Goal: Information Seeking & Learning: Learn about a topic

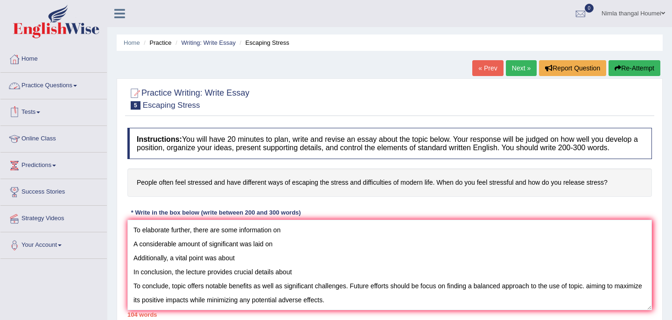
click at [43, 86] on link "Practice Questions" at bounding box center [53, 84] width 106 height 23
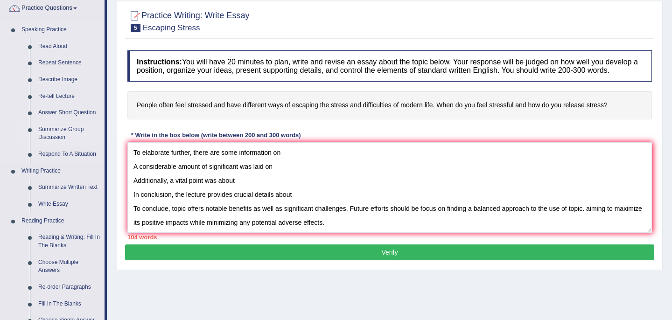
scroll to position [95, 0]
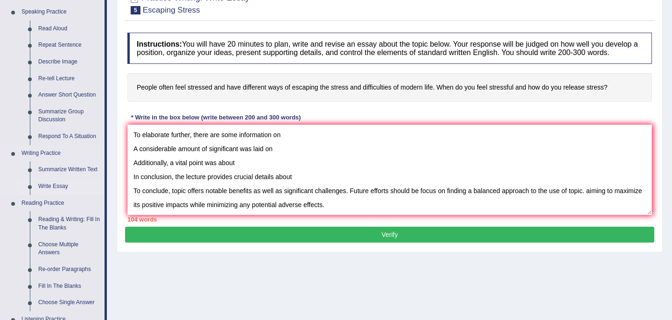
click at [58, 187] on link "Write Essay" at bounding box center [69, 186] width 70 height 17
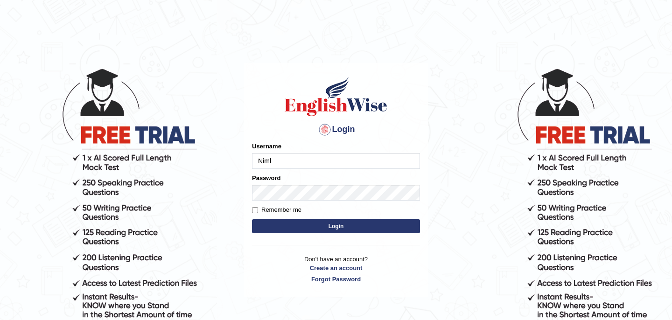
type input "Nimla"
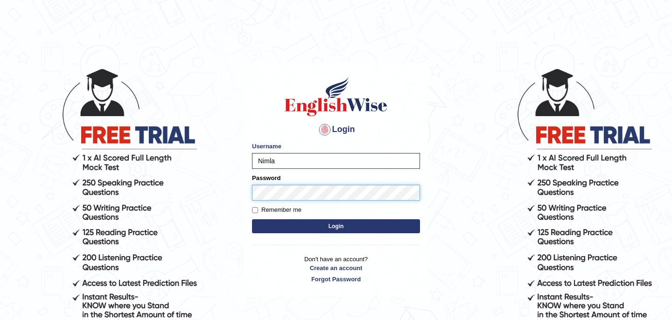
click at [252, 219] on button "Login" at bounding box center [336, 226] width 168 height 14
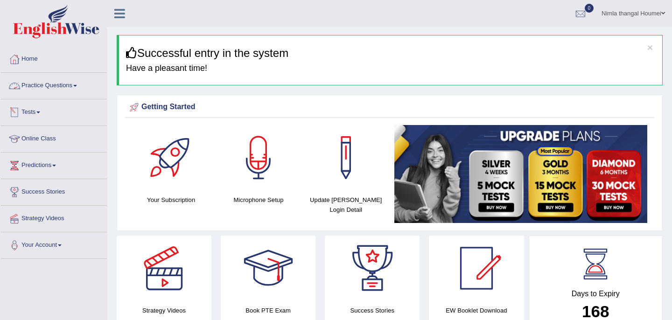
click at [54, 84] on link "Practice Questions" at bounding box center [53, 84] width 106 height 23
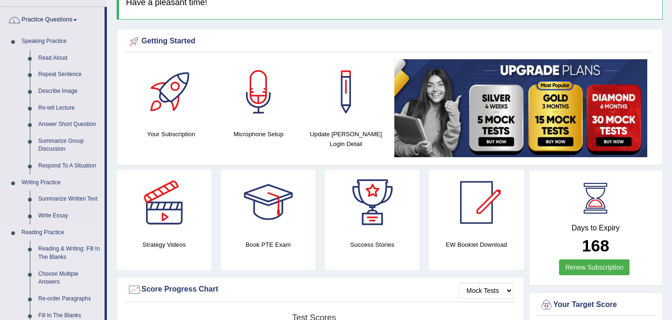
scroll to position [67, 0]
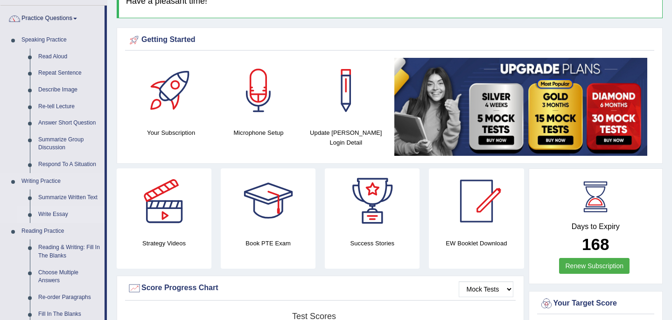
click at [58, 213] on link "Write Essay" at bounding box center [69, 214] width 70 height 17
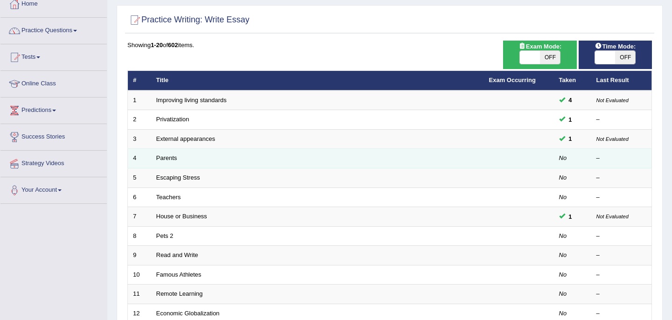
scroll to position [65, 0]
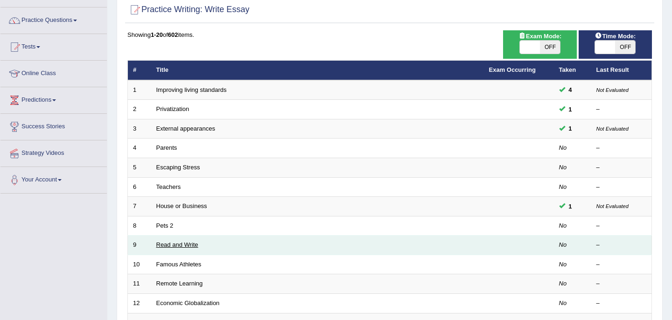
click at [169, 245] on link "Read and Write" at bounding box center [177, 244] width 42 height 7
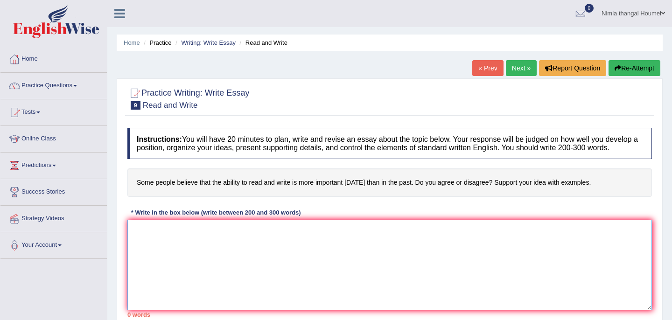
click at [186, 237] on textarea at bounding box center [389, 265] width 524 height 91
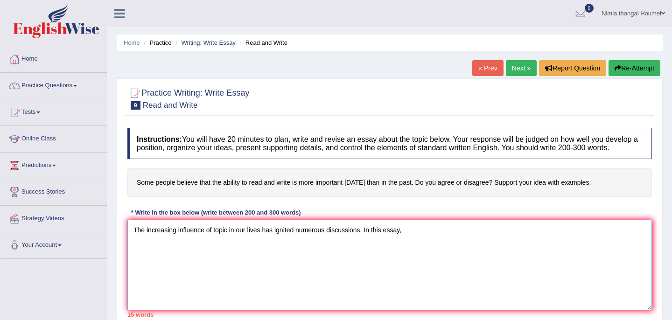
click at [418, 239] on textarea "The increasing influence of topic in our lives has ignited numerous discussions…" at bounding box center [389, 265] width 524 height 91
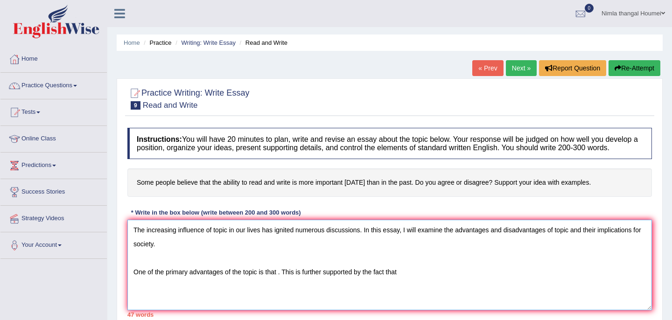
click at [409, 277] on textarea "The increasing influence of topic in our lives has ignited numerous discussions…" at bounding box center [389, 265] width 524 height 91
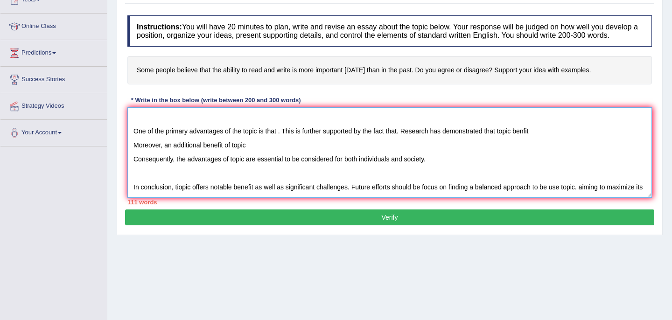
scroll to position [56, 0]
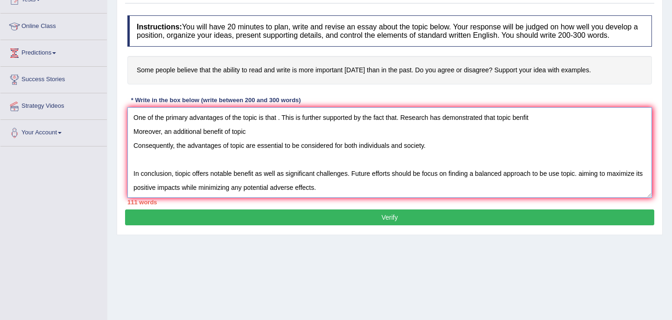
click at [445, 144] on textarea "The increasing influence of topic in our lives has ignited numerous discussions…" at bounding box center [389, 152] width 524 height 91
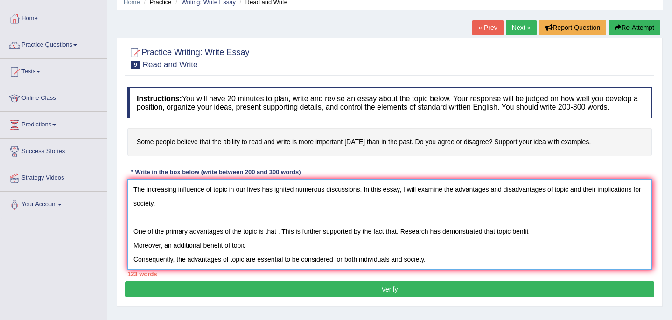
scroll to position [41, 0]
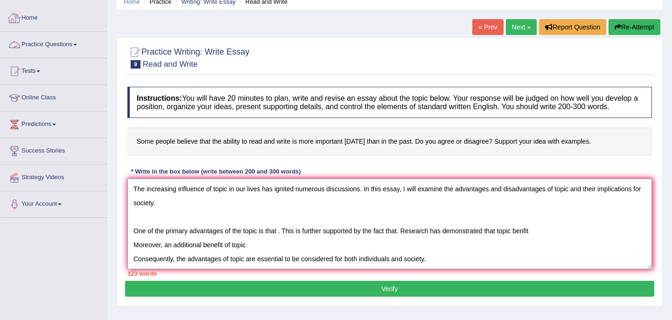
type textarea "The increasing influence of topic in our lives has ignited numerous discussions…"
click at [49, 45] on link "Practice Questions" at bounding box center [53, 43] width 106 height 23
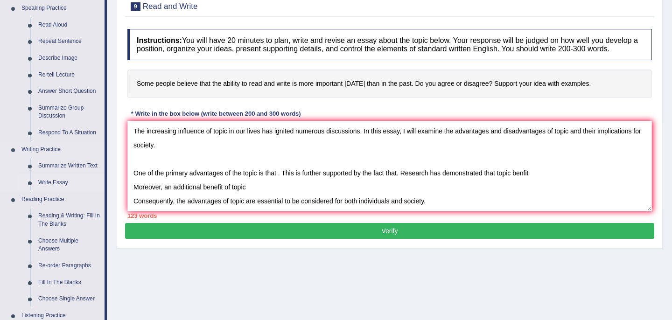
scroll to position [96, 0]
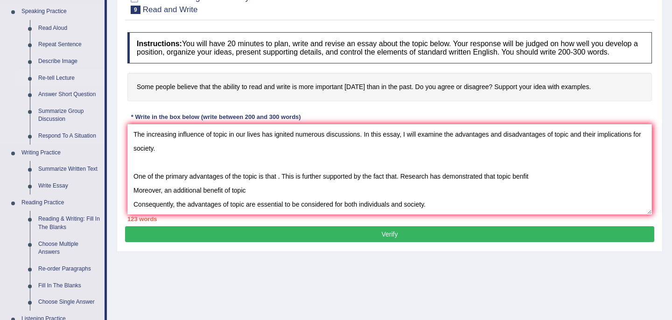
click at [65, 78] on link "Re-tell Lecture" at bounding box center [69, 78] width 70 height 17
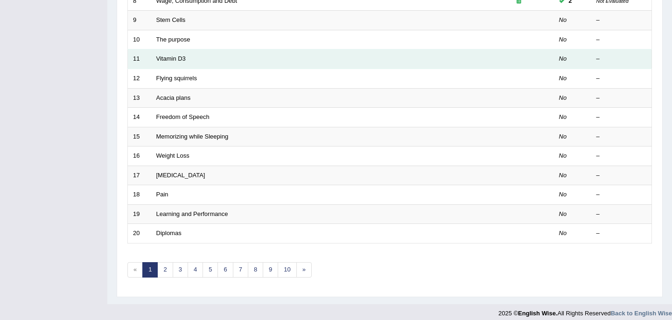
scroll to position [298, 0]
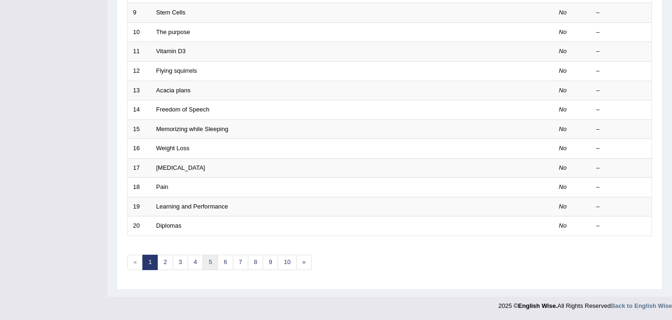
click at [208, 262] on link "5" at bounding box center [209, 262] width 15 height 15
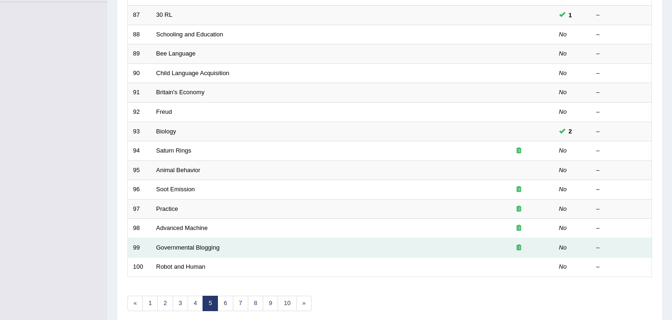
scroll to position [259, 0]
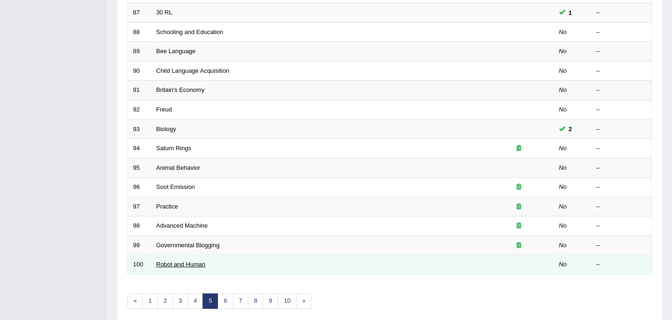
click at [193, 264] on link "Robot and Human" at bounding box center [180, 264] width 49 height 7
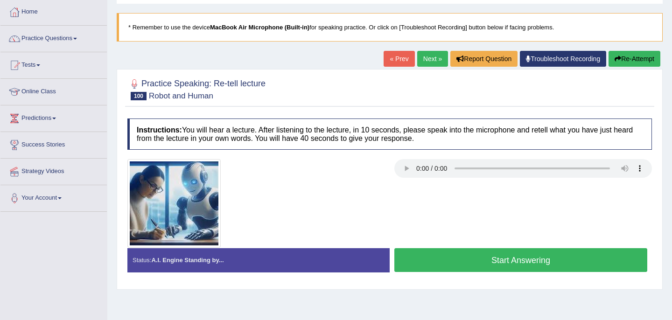
scroll to position [49, 0]
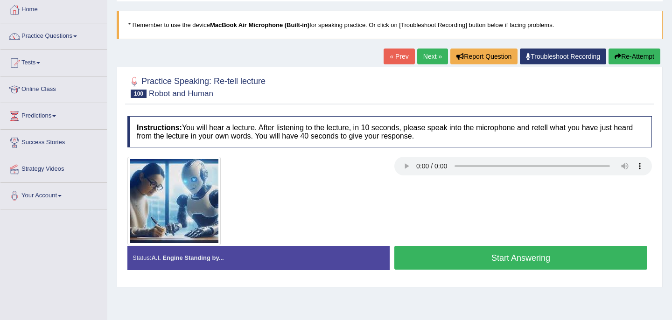
click at [435, 256] on button "Start Answering" at bounding box center [520, 258] width 253 height 24
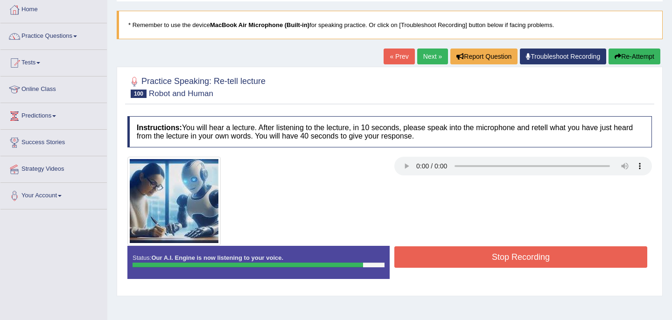
click at [501, 256] on button "Stop Recording" at bounding box center [520, 256] width 253 height 21
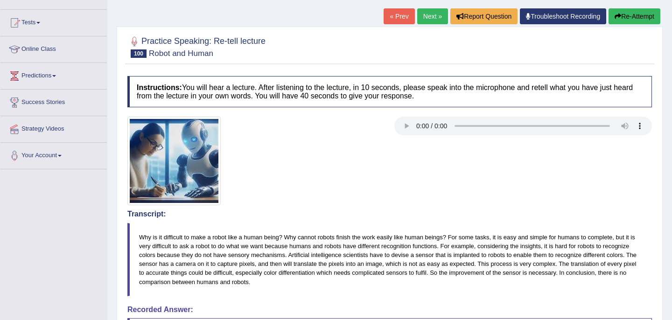
scroll to position [80, 0]
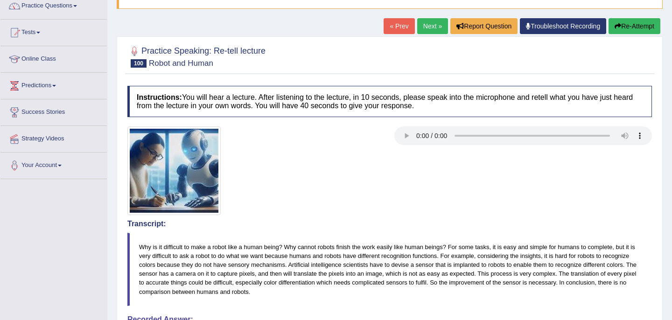
click at [625, 27] on button "Re-Attempt" at bounding box center [634, 26] width 52 height 16
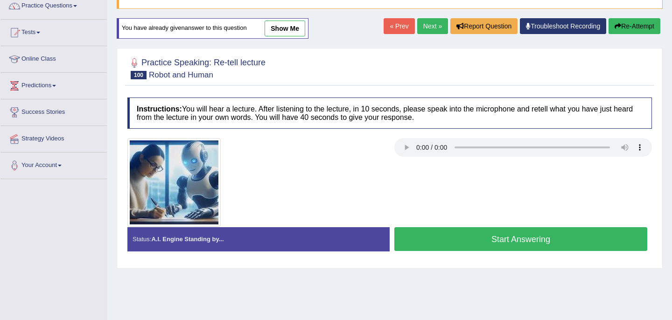
click at [484, 239] on button "Start Answering" at bounding box center [520, 239] width 253 height 24
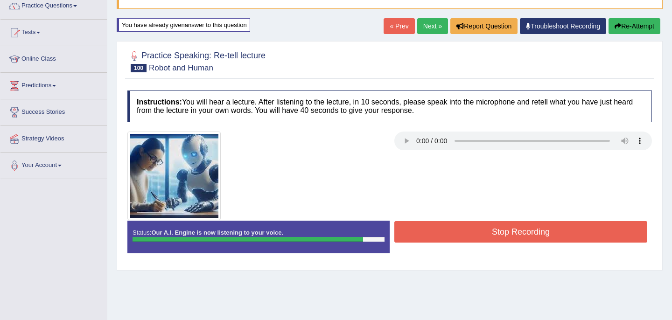
click at [484, 239] on button "Stop Recording" at bounding box center [520, 231] width 253 height 21
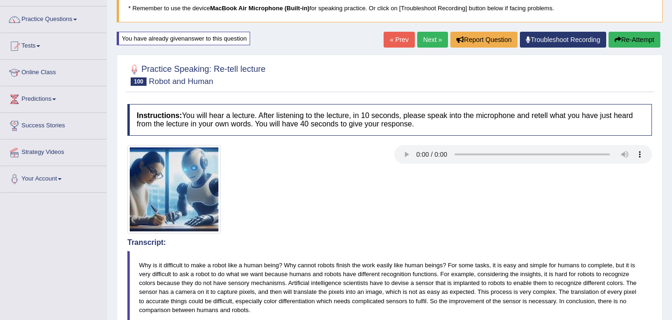
scroll to position [65, 0]
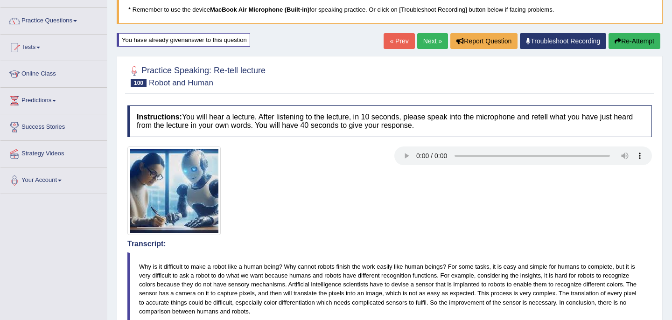
click at [625, 41] on button "Re-Attempt" at bounding box center [634, 41] width 52 height 16
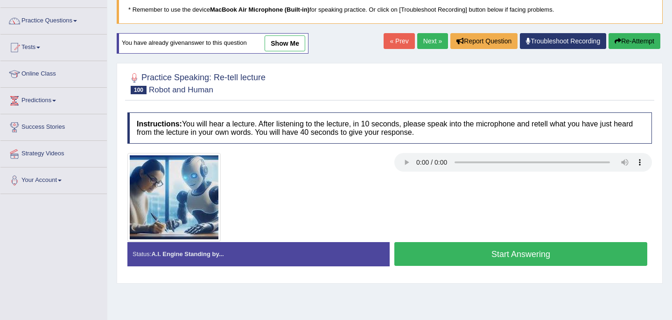
click at [473, 259] on button "Start Answering" at bounding box center [520, 254] width 253 height 24
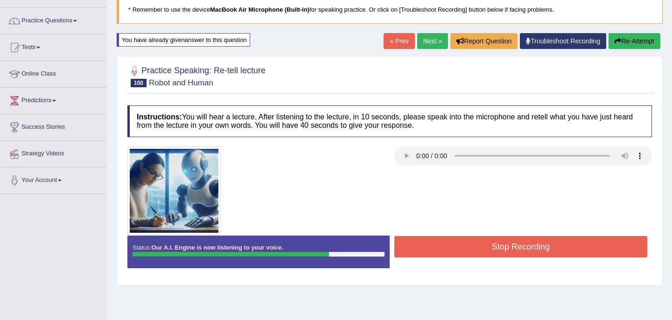
click at [486, 245] on button "Stop Recording" at bounding box center [520, 246] width 253 height 21
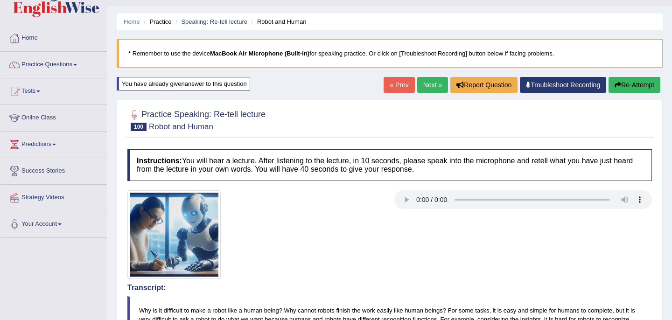
scroll to position [11, 0]
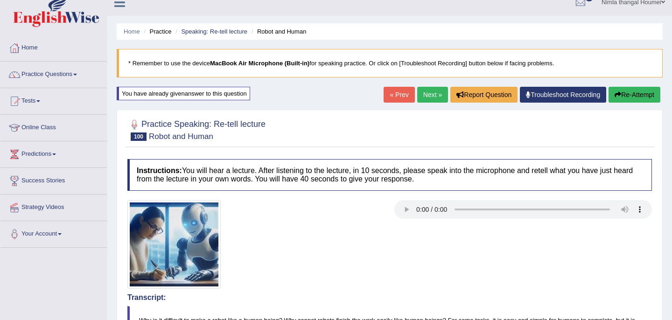
click at [616, 94] on icon "button" at bounding box center [617, 94] width 7 height 7
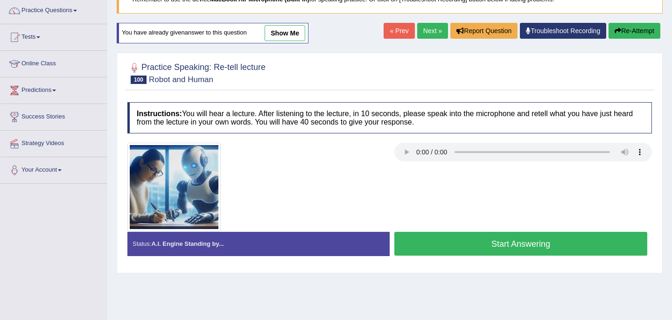
scroll to position [114, 0]
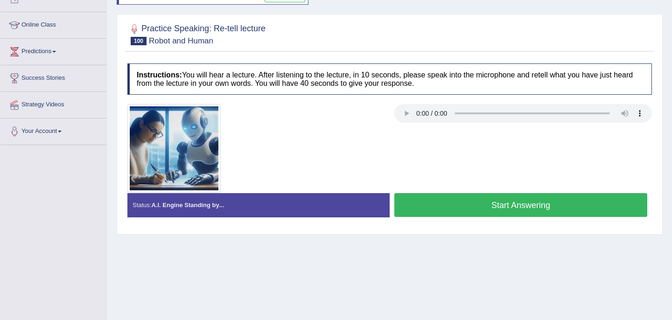
click at [489, 205] on button "Start Answering" at bounding box center [520, 205] width 253 height 24
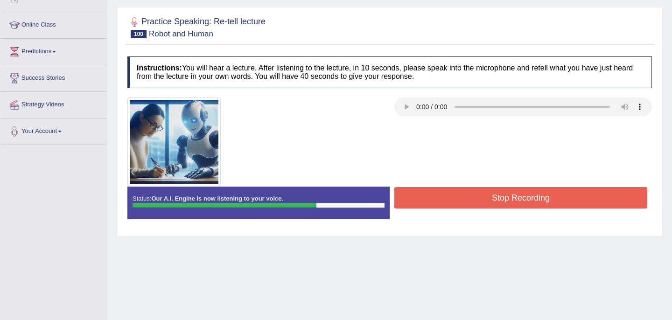
click at [489, 191] on button "Stop Recording" at bounding box center [520, 197] width 253 height 21
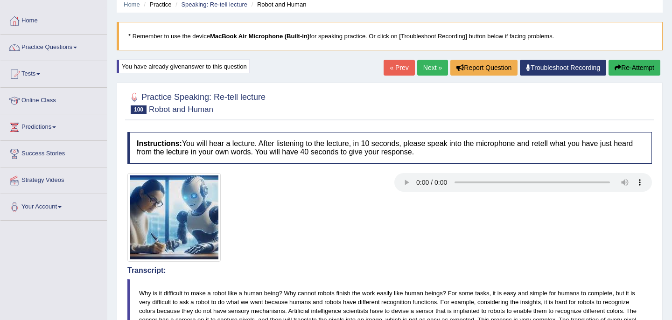
scroll to position [36, 0]
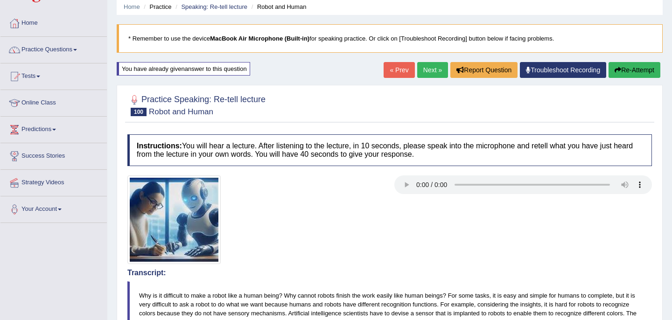
click at [424, 72] on link "Next »" at bounding box center [432, 70] width 31 height 16
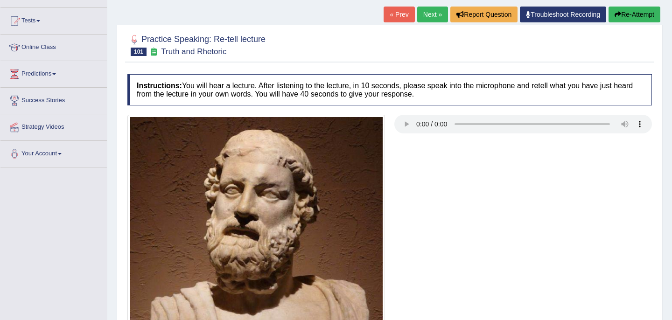
scroll to position [89, 0]
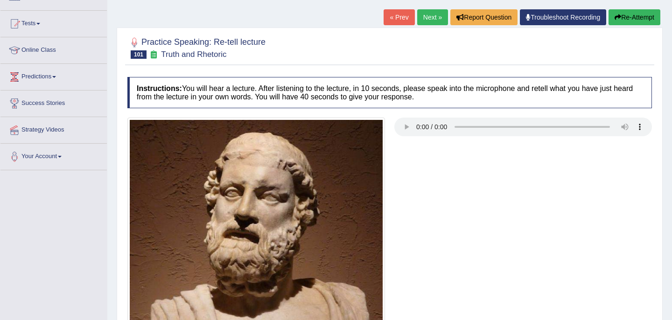
click at [419, 19] on link "Next »" at bounding box center [432, 17] width 31 height 16
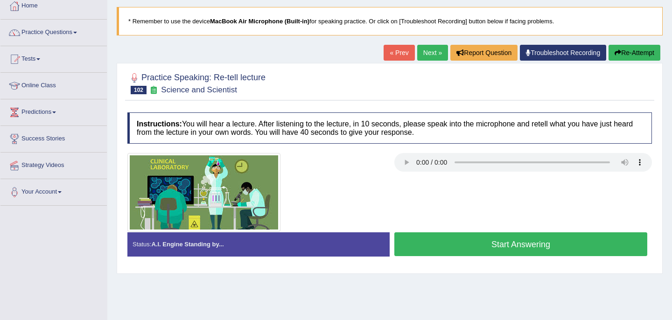
scroll to position [54, 0]
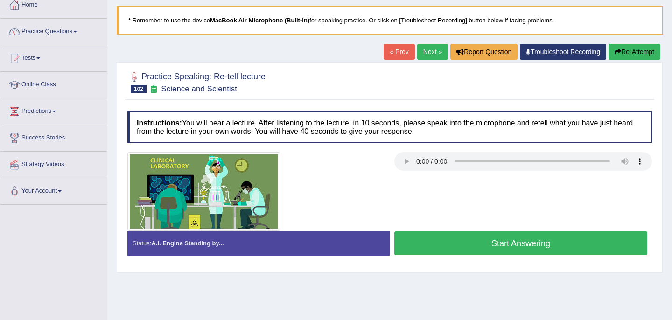
click at [420, 48] on link "Next »" at bounding box center [432, 52] width 31 height 16
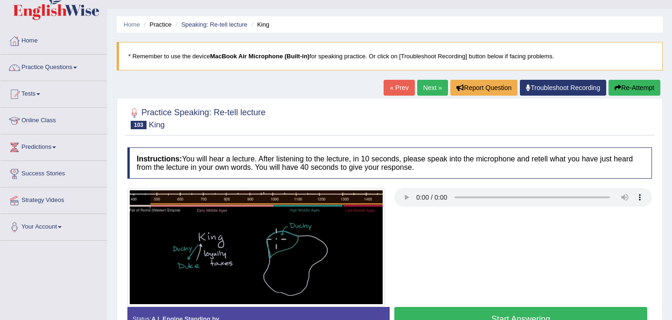
scroll to position [47, 0]
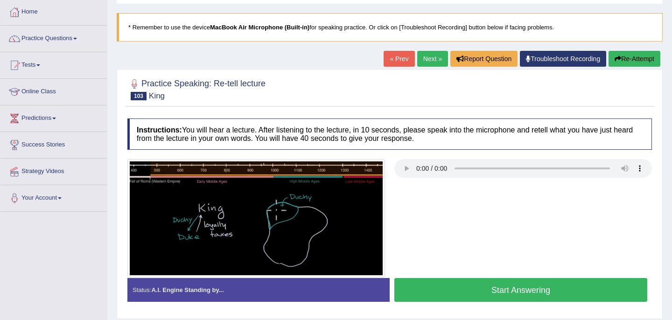
click at [512, 289] on button "Start Answering" at bounding box center [520, 290] width 253 height 24
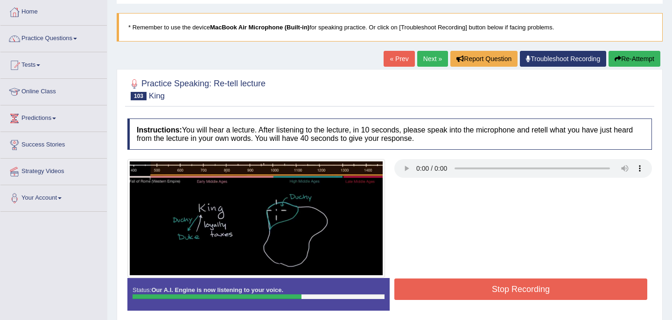
click at [512, 286] on button "Stop Recording" at bounding box center [520, 289] width 253 height 21
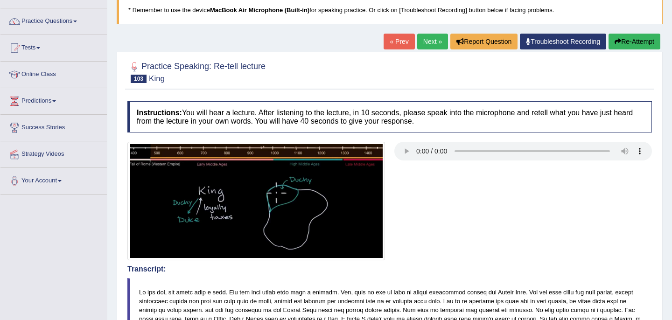
scroll to position [62, 0]
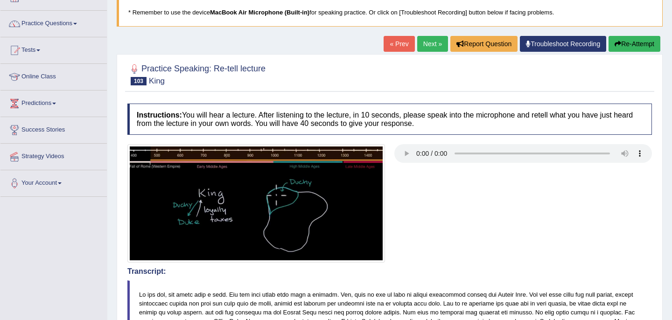
click at [420, 44] on link "Next »" at bounding box center [432, 44] width 31 height 16
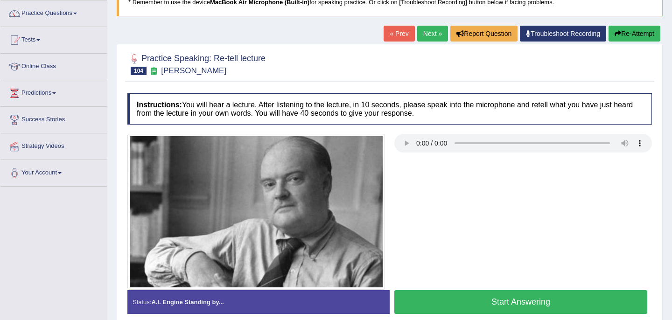
scroll to position [74, 0]
